Goal: Find specific page/section: Find specific page/section

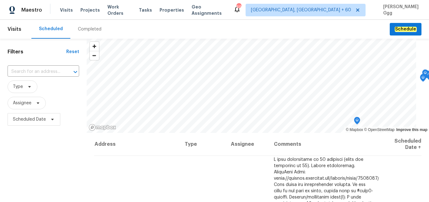
click at [83, 30] on div "Completed" at bounding box center [90, 29] width 24 height 6
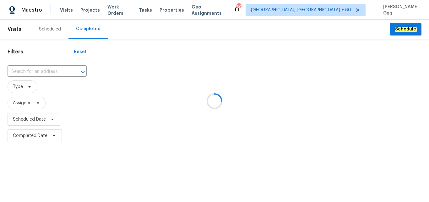
click at [16, 69] on div at bounding box center [214, 101] width 429 height 202
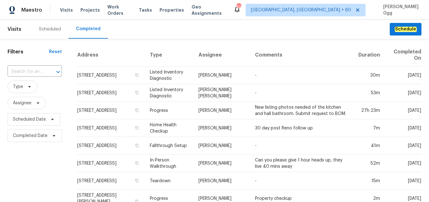
click at [16, 69] on input "text" at bounding box center [26, 72] width 37 height 10
paste input "[STREET_ADDRESS]"
type input "[STREET_ADDRESS]"
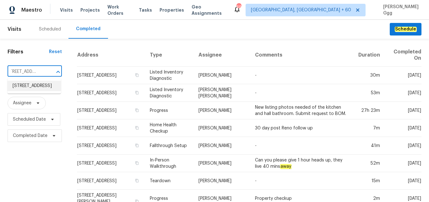
click at [26, 85] on li "[STREET_ADDRESS]" at bounding box center [34, 86] width 53 height 10
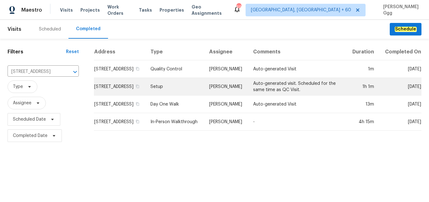
click at [174, 93] on td "Setup" at bounding box center [175, 87] width 59 height 18
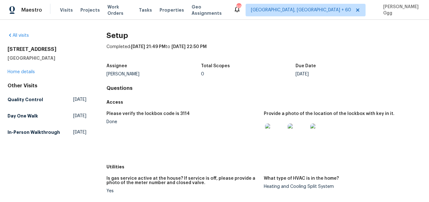
click at [26, 74] on div "[STREET_ADDRESS] Home details" at bounding box center [47, 60] width 79 height 29
click at [28, 71] on link "Home details" at bounding box center [21, 72] width 27 height 4
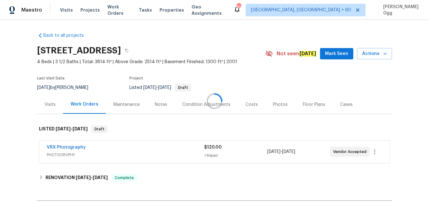
click at [270, 103] on div at bounding box center [214, 101] width 429 height 202
click at [273, 103] on div "Photos" at bounding box center [280, 105] width 15 height 6
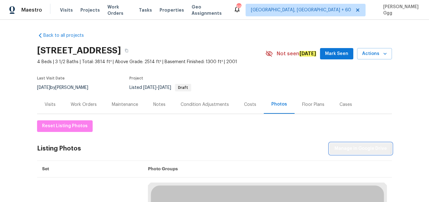
click at [349, 146] on span "Manage in Google Drive" at bounding box center [361, 149] width 52 height 8
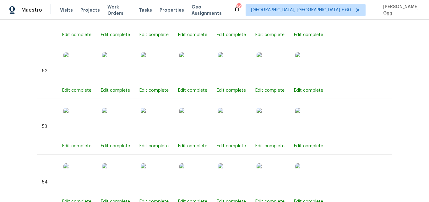
scroll to position [3431, 0]
